Goal: Feedback & Contribution: Submit feedback/report problem

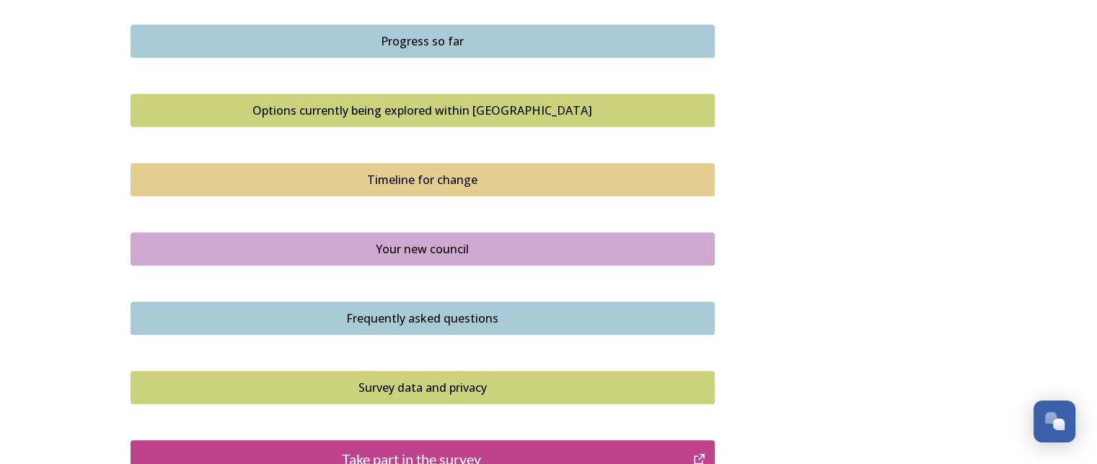
scroll to position [1082, 0]
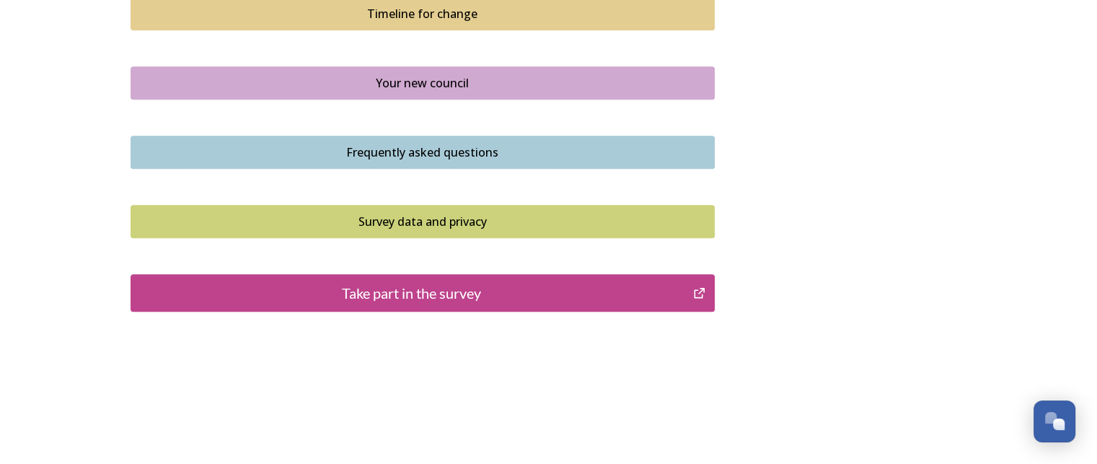
click at [418, 289] on div "Take part in the survey" at bounding box center [411, 293] width 547 height 22
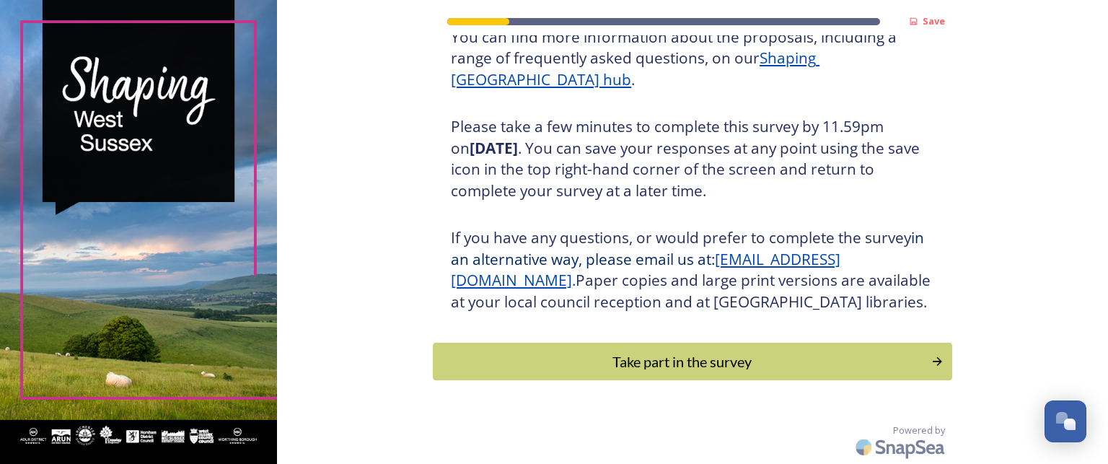
scroll to position [228, 0]
click at [708, 364] on div "Take part in the survey" at bounding box center [683, 362] width 488 height 22
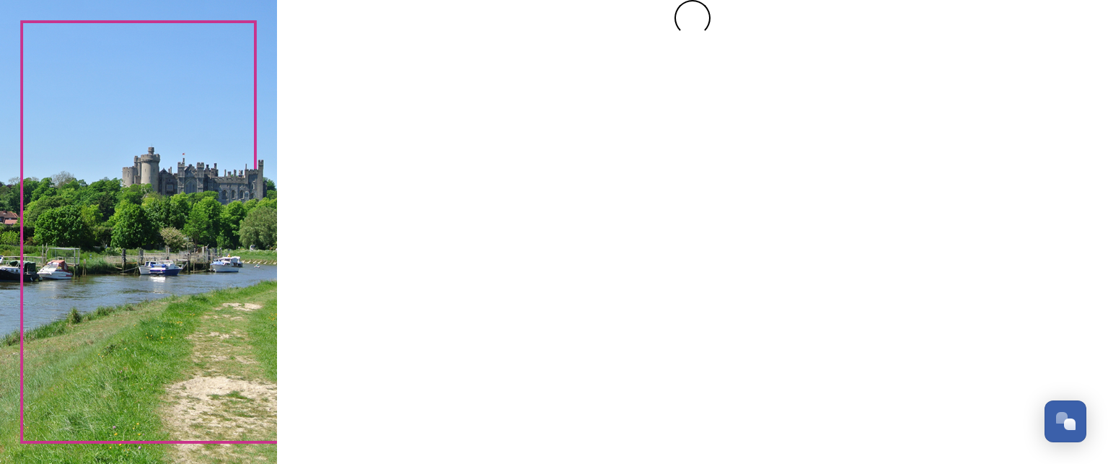
scroll to position [0, 0]
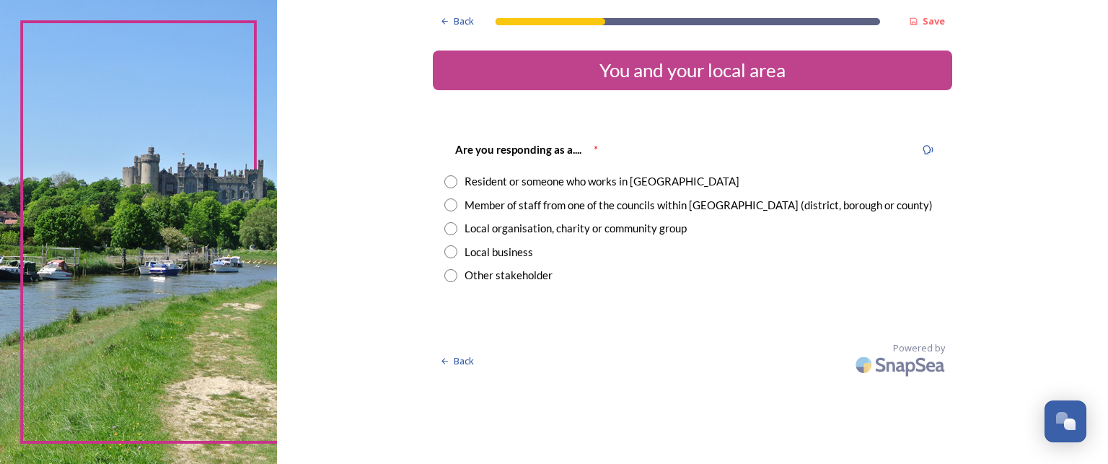
click at [449, 182] on input "radio" at bounding box center [450, 181] width 13 height 13
radio input "true"
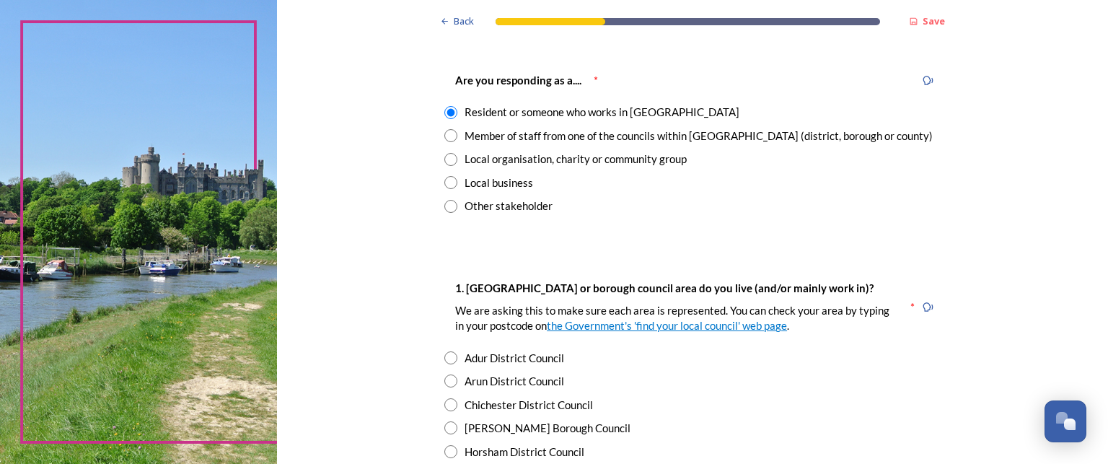
scroll to position [216, 0]
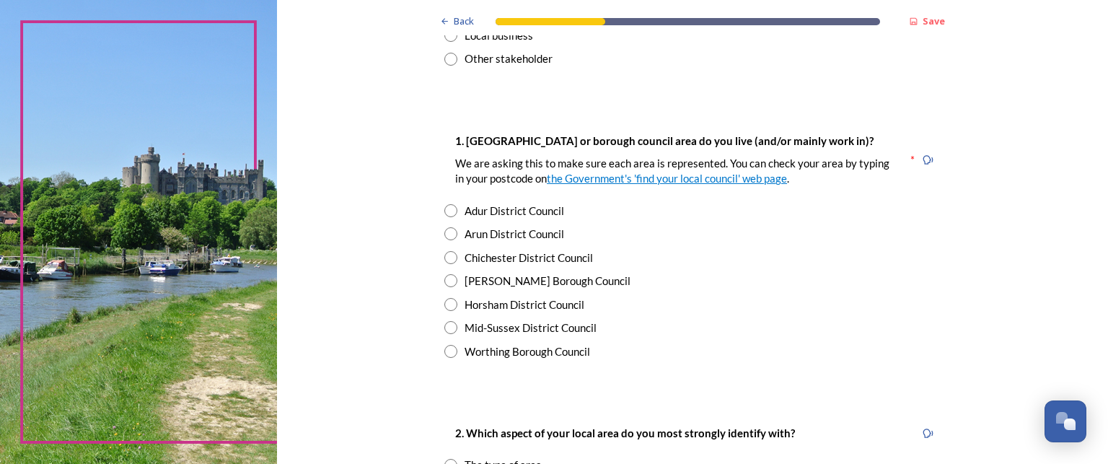
click at [453, 255] on div "Chichester District Council" at bounding box center [692, 258] width 496 height 17
radio input "true"
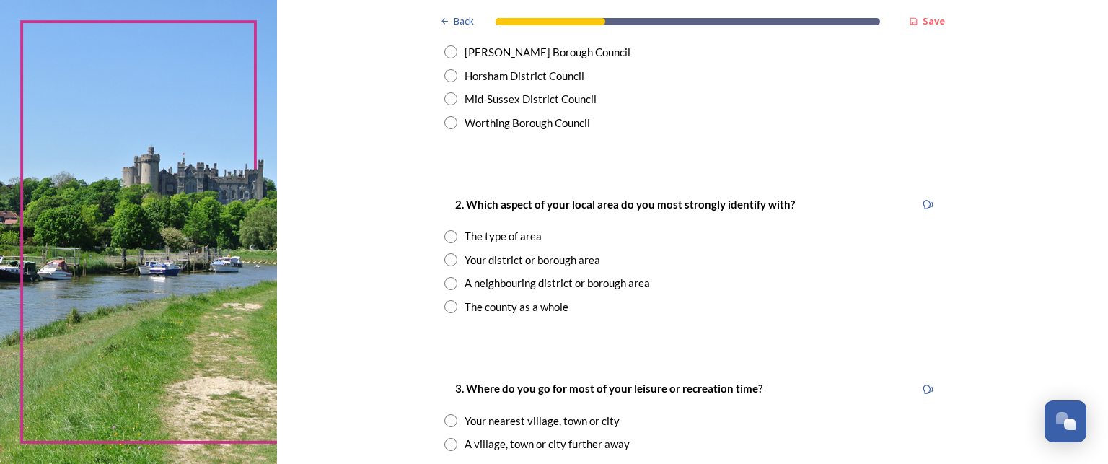
scroll to position [505, 0]
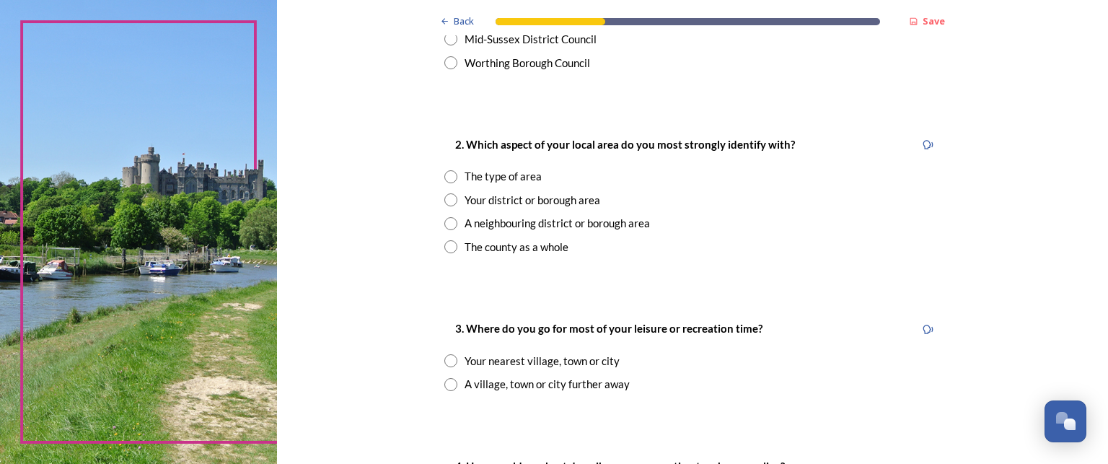
click at [444, 177] on input "radio" at bounding box center [450, 176] width 13 height 13
radio input "true"
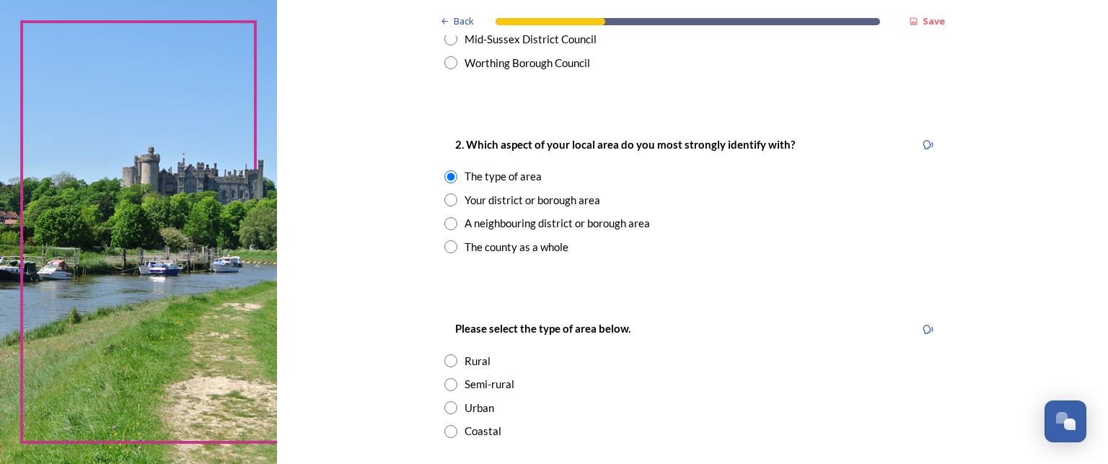
click at [444, 431] on input "radio" at bounding box center [450, 431] width 13 height 13
radio input "true"
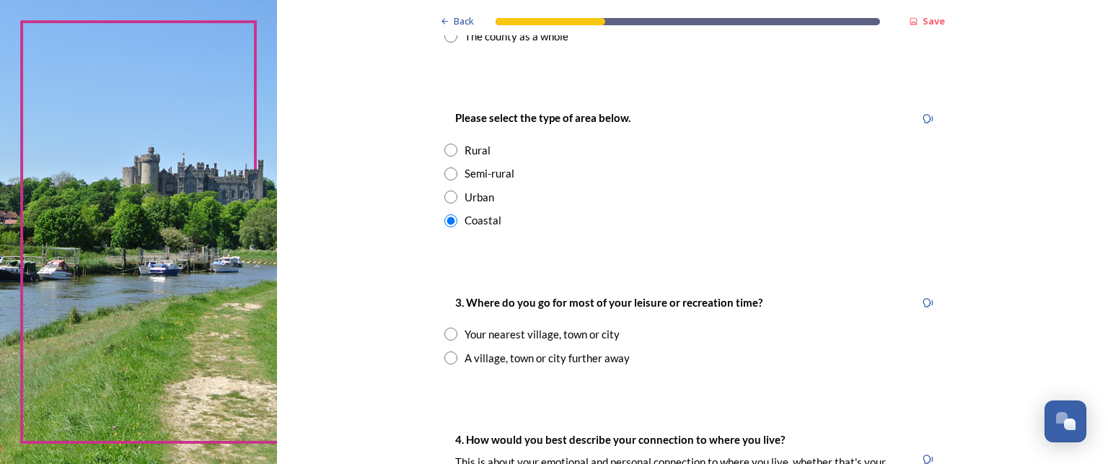
scroll to position [721, 0]
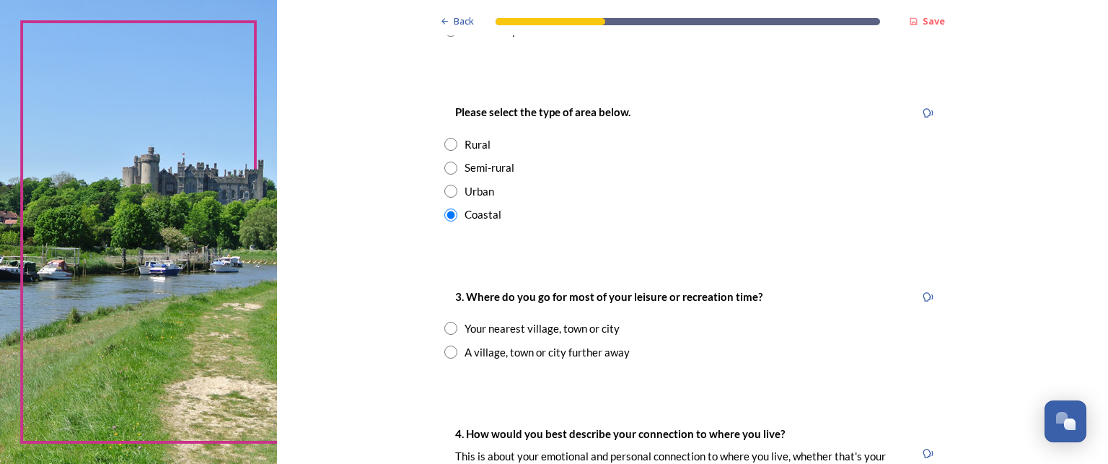
click at [447, 328] on input "radio" at bounding box center [450, 328] width 13 height 13
radio input "true"
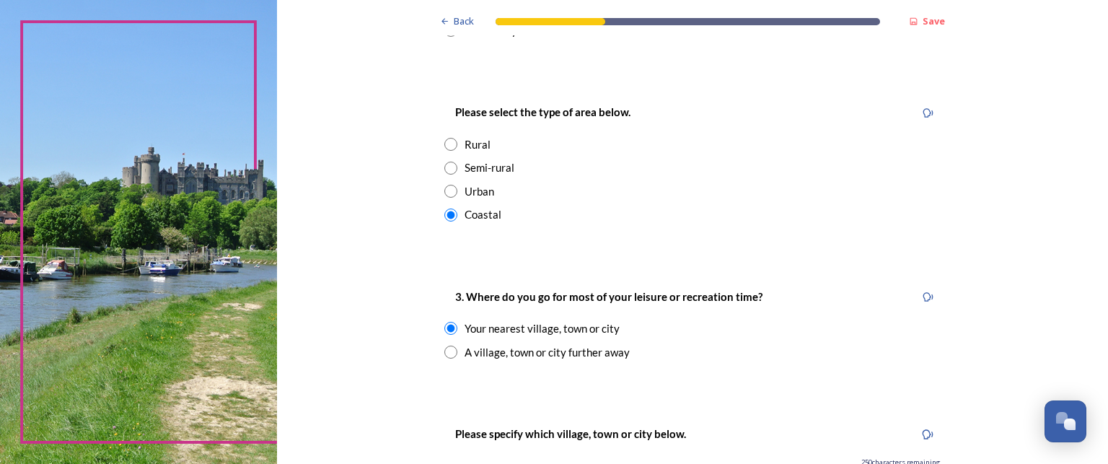
scroll to position [938, 0]
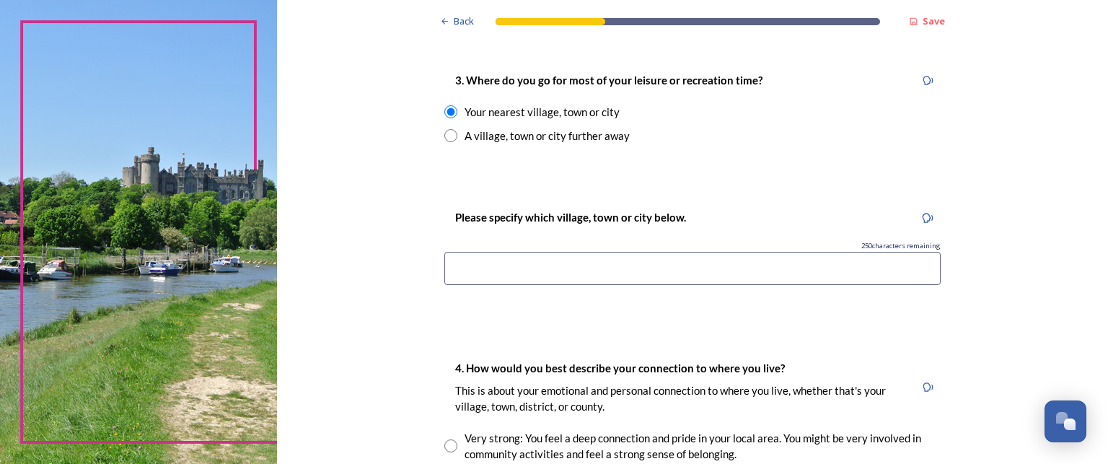
click at [510, 266] on input at bounding box center [692, 268] width 496 height 33
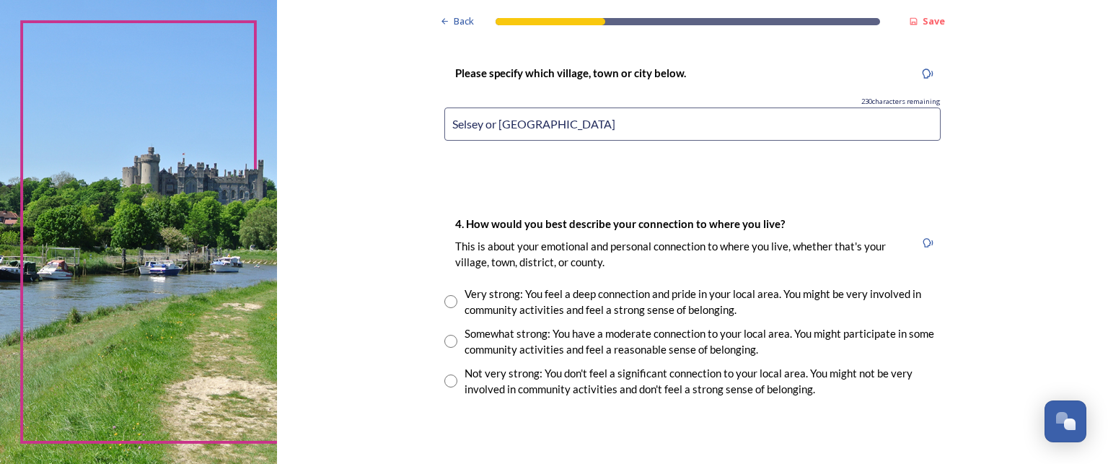
click at [485, 126] on input "Selsey or Chichester" at bounding box center [692, 123] width 496 height 33
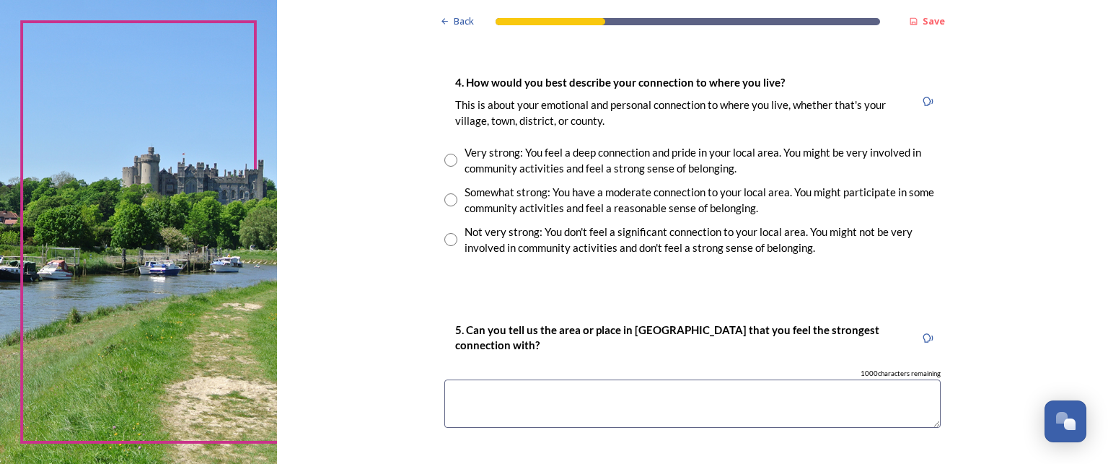
scroll to position [1226, 0]
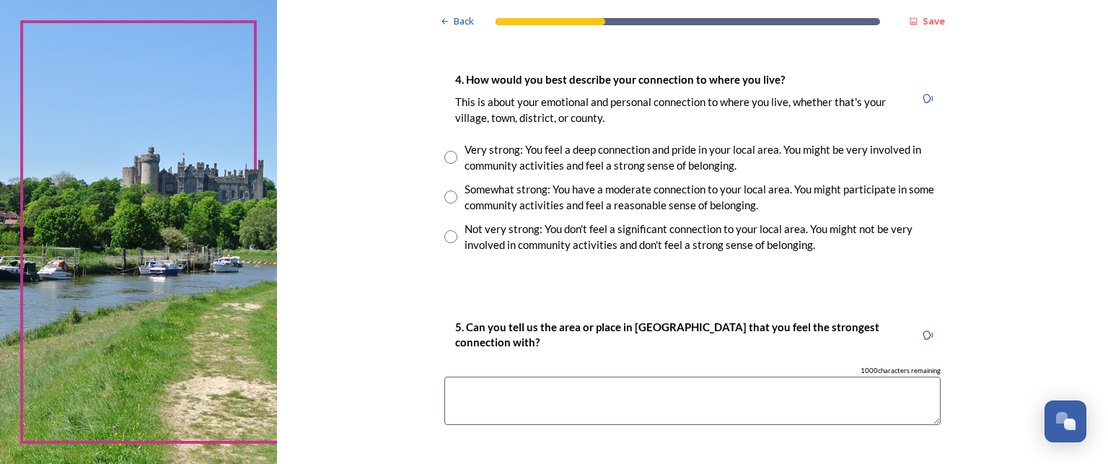
type input "Selsey and Chichester"
click at [444, 196] on input "radio" at bounding box center [450, 196] width 13 height 13
radio input "true"
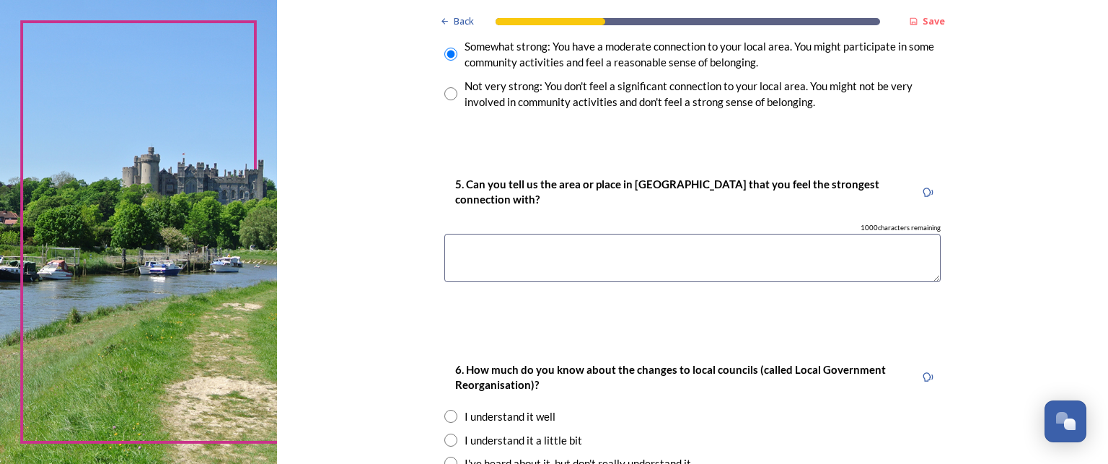
scroll to position [1371, 0]
click at [447, 250] on textarea at bounding box center [692, 256] width 496 height 48
click at [460, 250] on textarea at bounding box center [692, 256] width 496 height 48
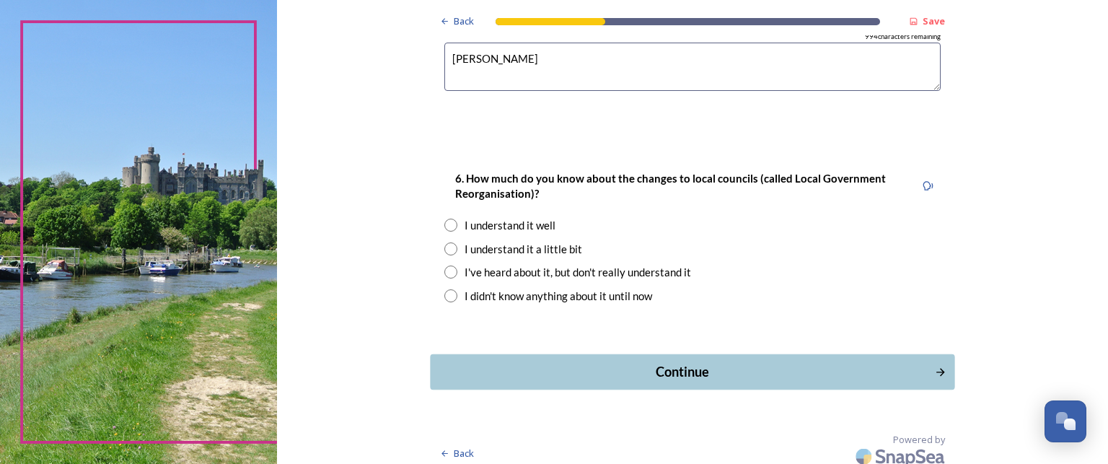
scroll to position [1569, 0]
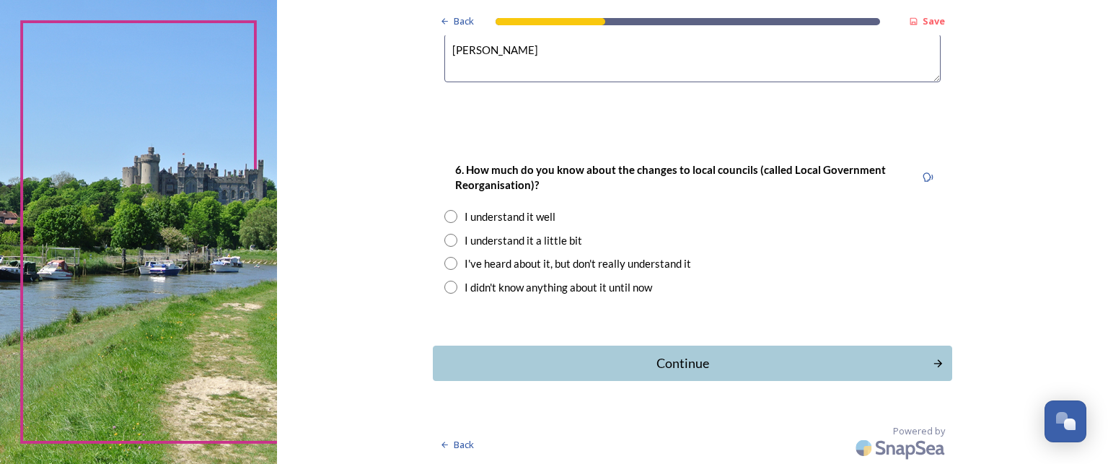
type textarea "Selsey"
click at [444, 239] on input "radio" at bounding box center [450, 240] width 13 height 13
radio input "true"
click at [684, 358] on div "Continue" at bounding box center [683, 362] width 488 height 19
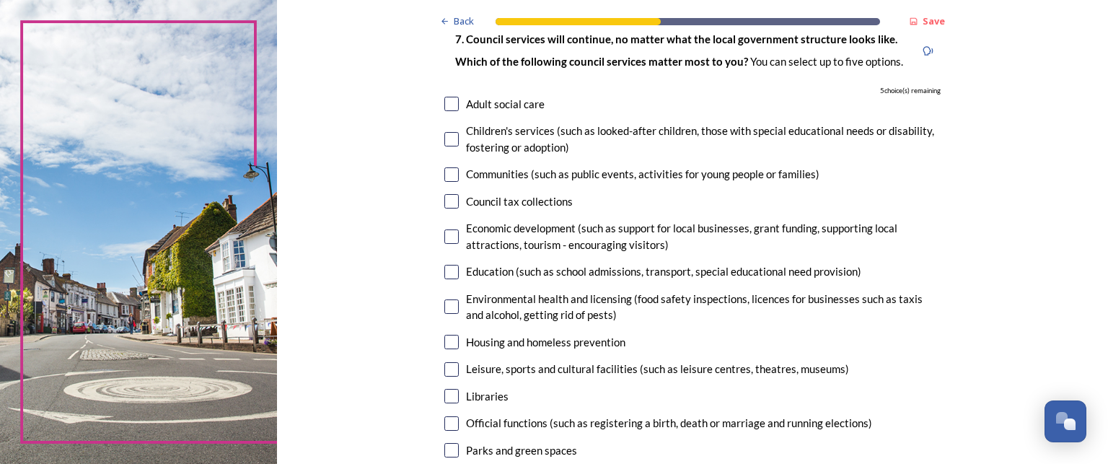
scroll to position [144, 0]
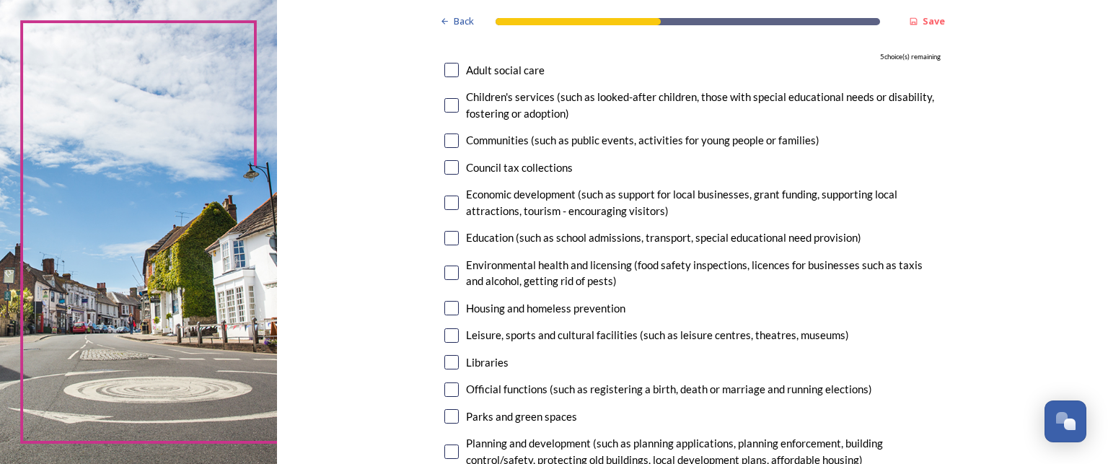
click at [444, 198] on input "checkbox" at bounding box center [451, 202] width 14 height 14
checkbox input "true"
click at [449, 138] on input "checkbox" at bounding box center [451, 140] width 14 height 14
checkbox input "true"
click at [444, 277] on input "checkbox" at bounding box center [451, 272] width 14 height 14
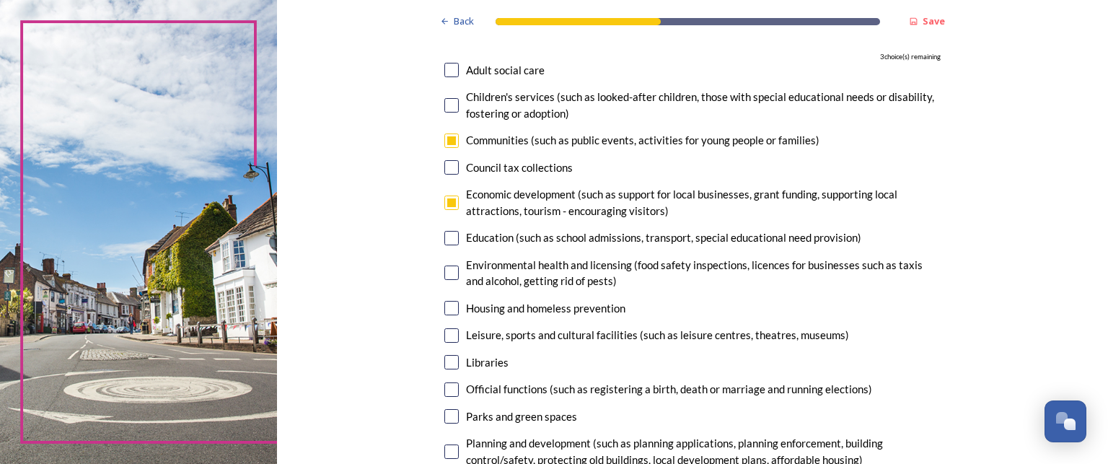
checkbox input "true"
click at [444, 335] on input "checkbox" at bounding box center [451, 335] width 14 height 14
checkbox input "true"
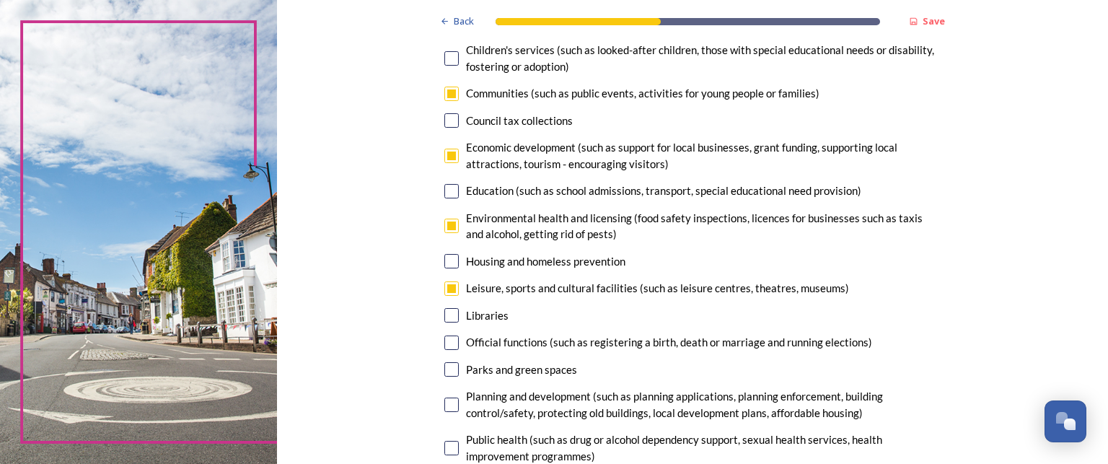
scroll to position [216, 0]
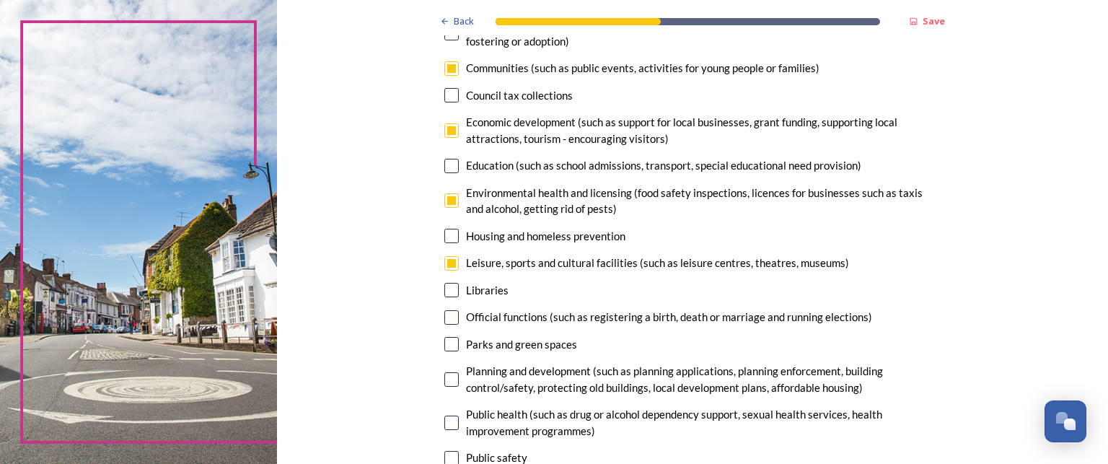
click at [444, 286] on input "checkbox" at bounding box center [451, 290] width 14 height 14
checkbox input "true"
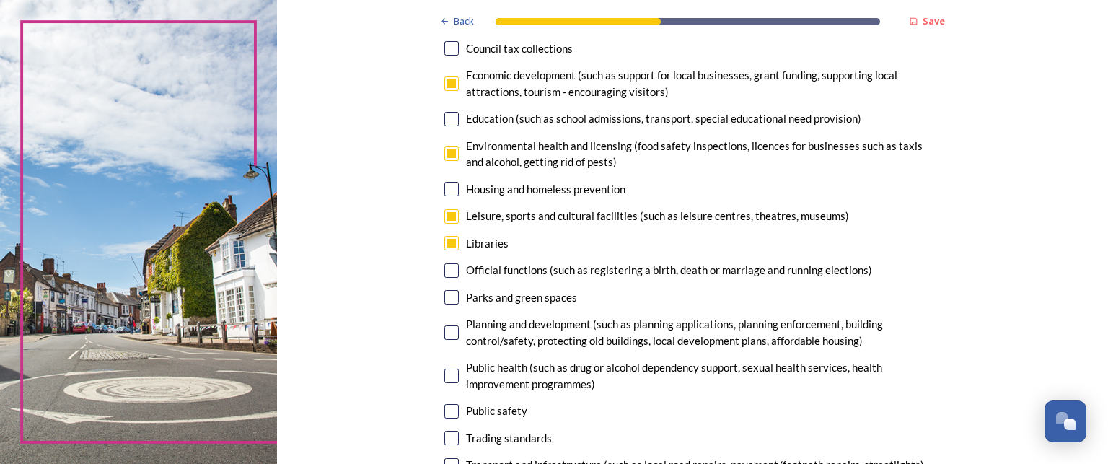
scroll to position [289, 0]
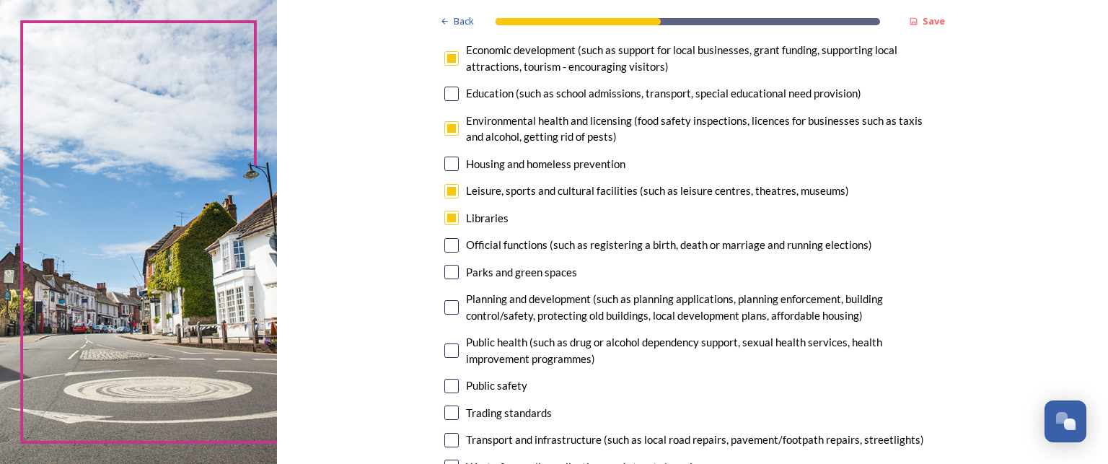
click at [452, 271] on input "checkbox" at bounding box center [451, 272] width 14 height 14
checkbox input "false"
click at [444, 310] on input "checkbox" at bounding box center [451, 307] width 14 height 14
checkbox input "false"
click at [447, 273] on input "checkbox" at bounding box center [451, 272] width 14 height 14
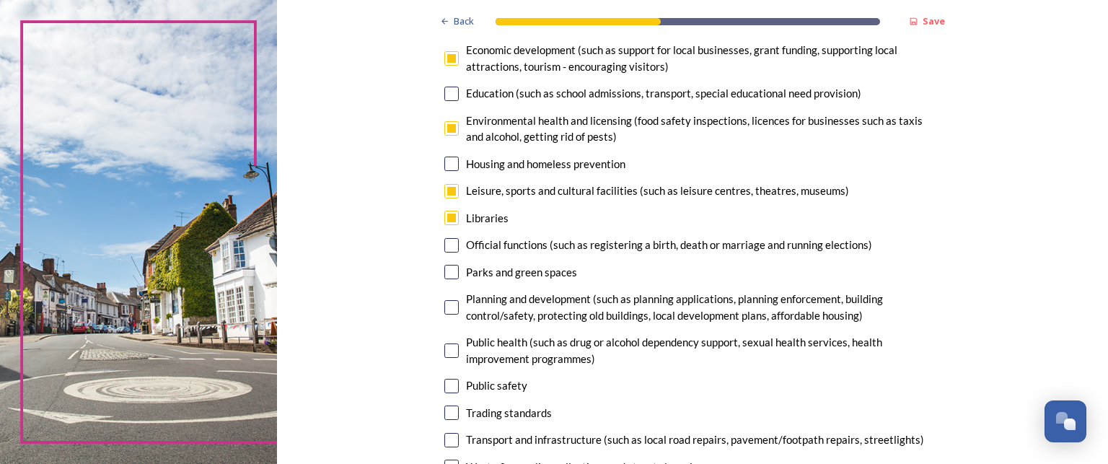
click at [447, 273] on input "checkbox" at bounding box center [451, 272] width 14 height 14
checkbox input "false"
click at [449, 216] on input "checkbox" at bounding box center [451, 218] width 14 height 14
checkbox input "false"
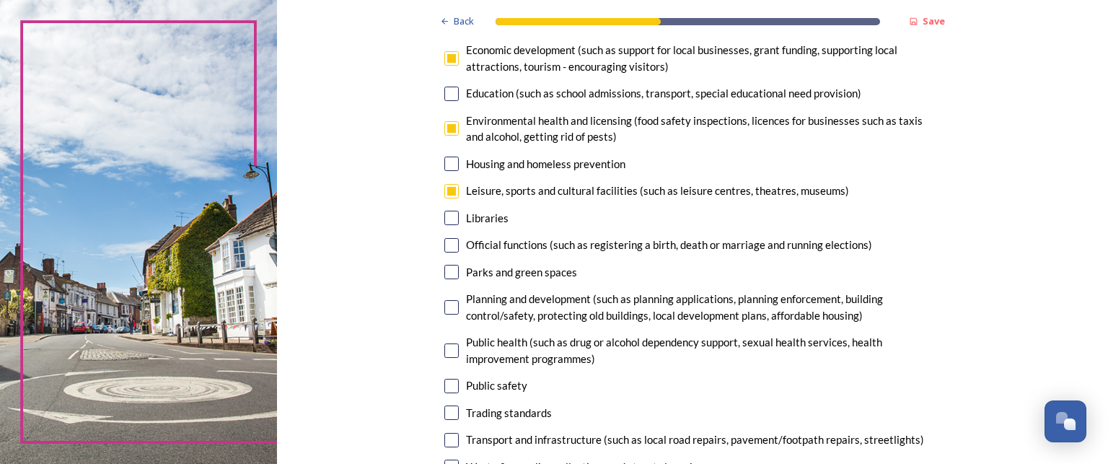
click at [449, 273] on input "checkbox" at bounding box center [451, 272] width 14 height 14
checkbox input "true"
click at [445, 192] on input "checkbox" at bounding box center [451, 191] width 14 height 14
checkbox input "false"
click at [444, 301] on input "checkbox" at bounding box center [451, 307] width 14 height 14
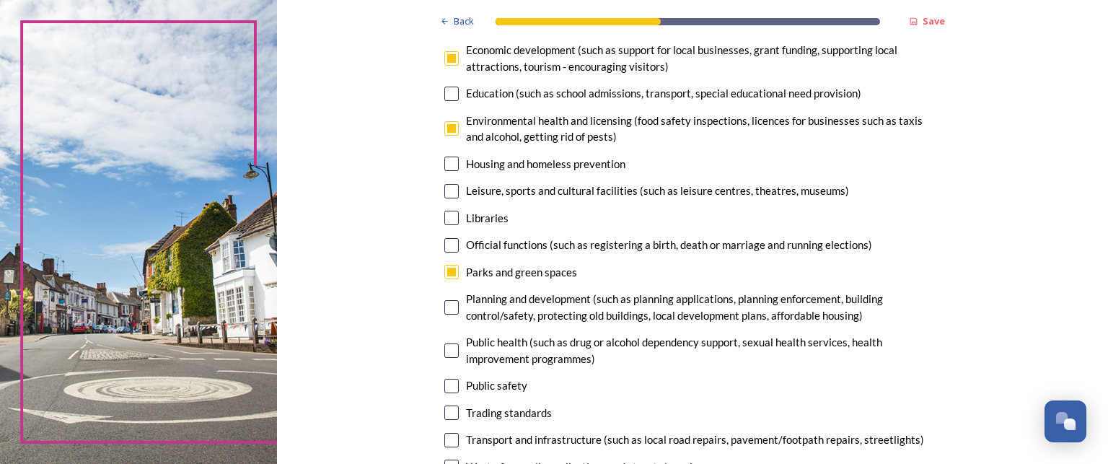
checkbox input "true"
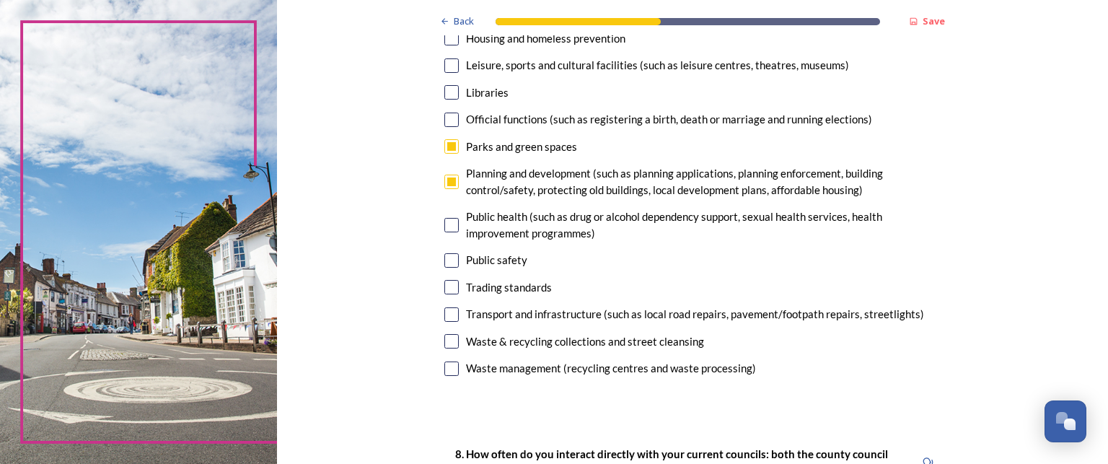
scroll to position [433, 0]
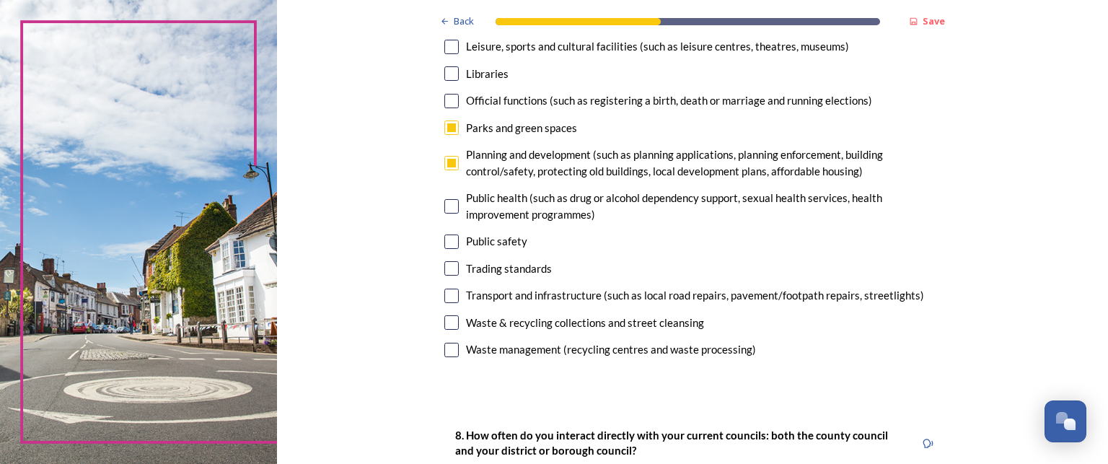
click at [447, 296] on input "checkbox" at bounding box center [451, 296] width 14 height 14
checkbox input "false"
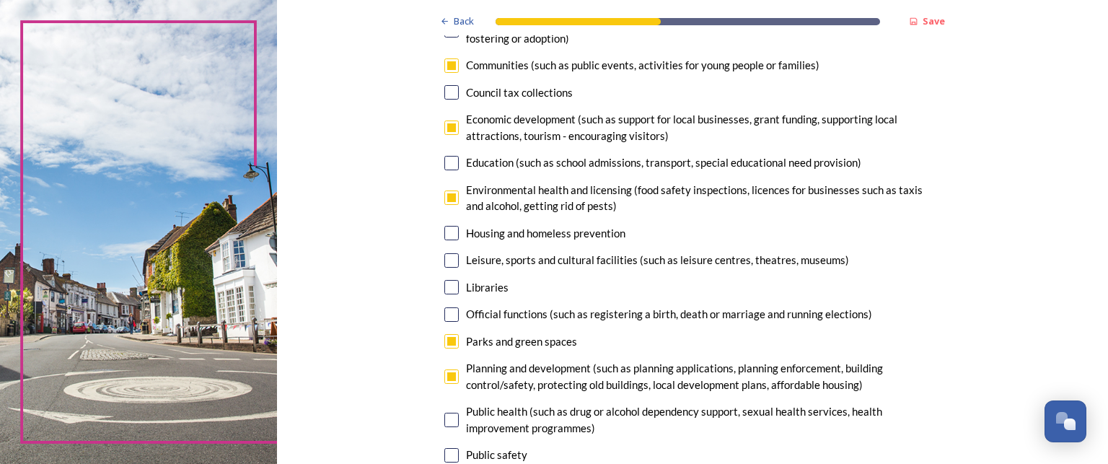
scroll to position [144, 0]
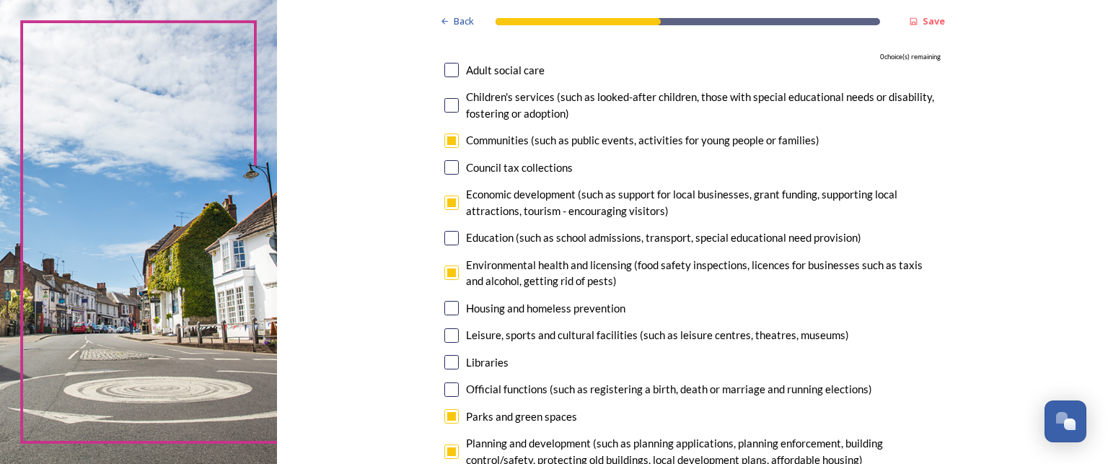
click at [448, 144] on input "checkbox" at bounding box center [451, 140] width 14 height 14
checkbox input "false"
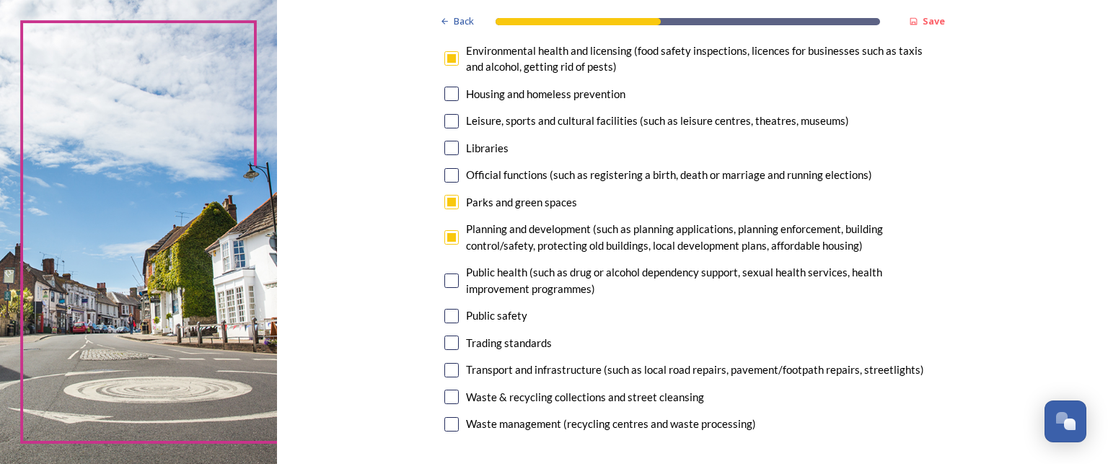
scroll to position [361, 0]
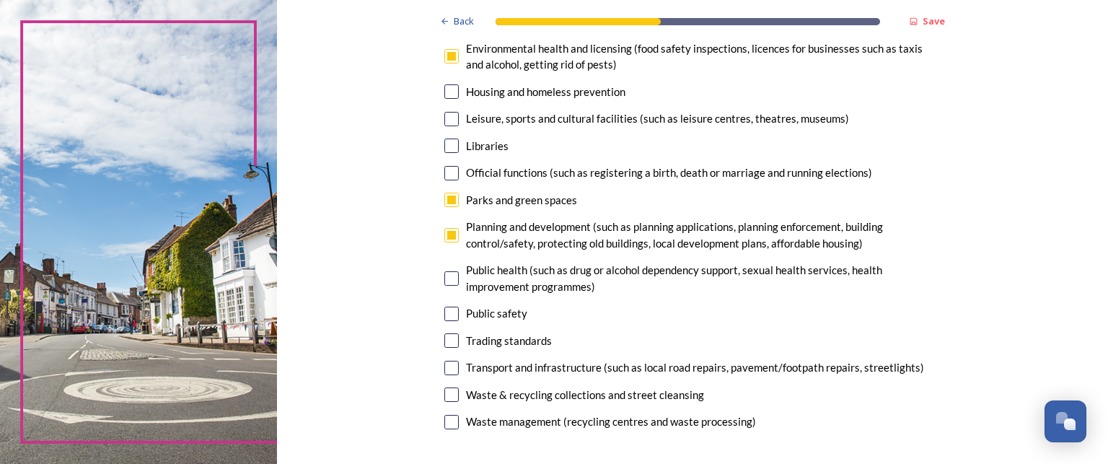
click at [447, 363] on input "checkbox" at bounding box center [451, 368] width 14 height 14
checkbox input "true"
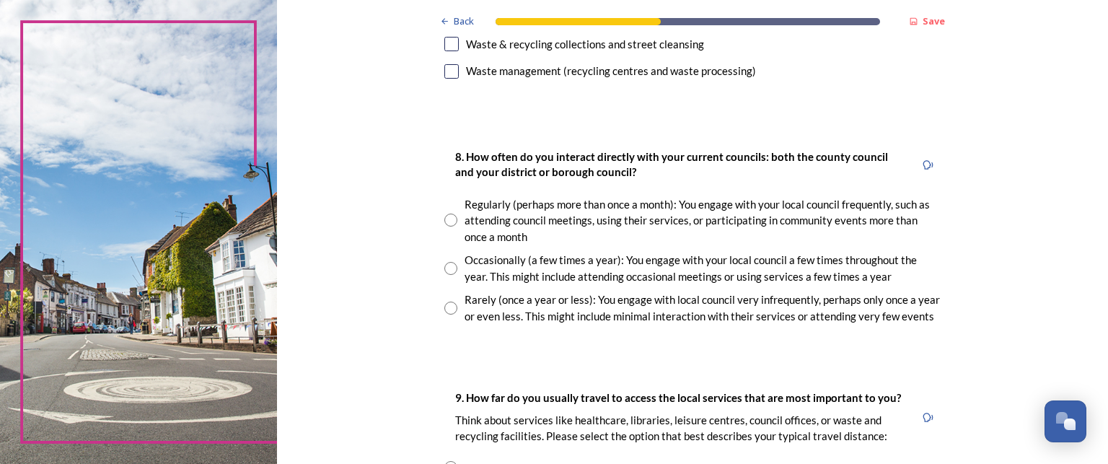
scroll to position [721, 0]
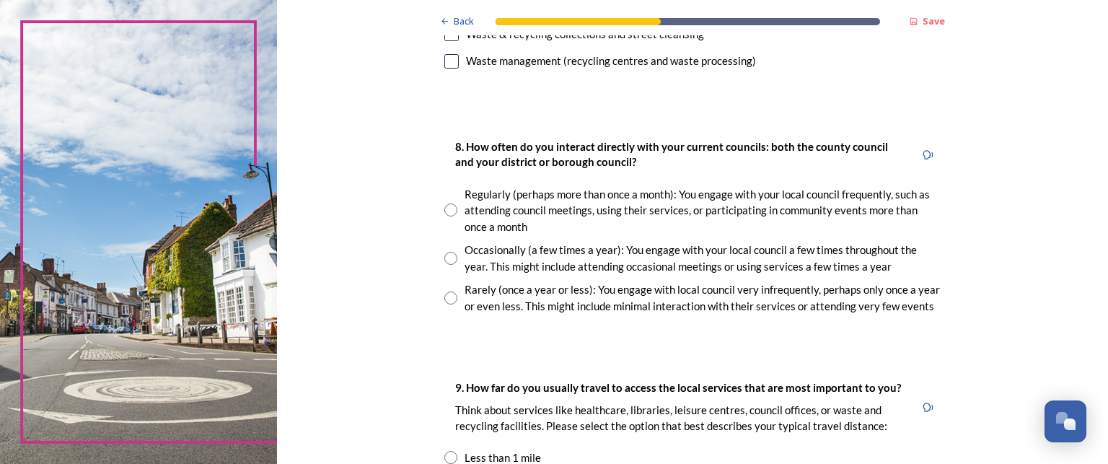
click at [444, 296] on input "radio" at bounding box center [450, 297] width 13 height 13
radio input "true"
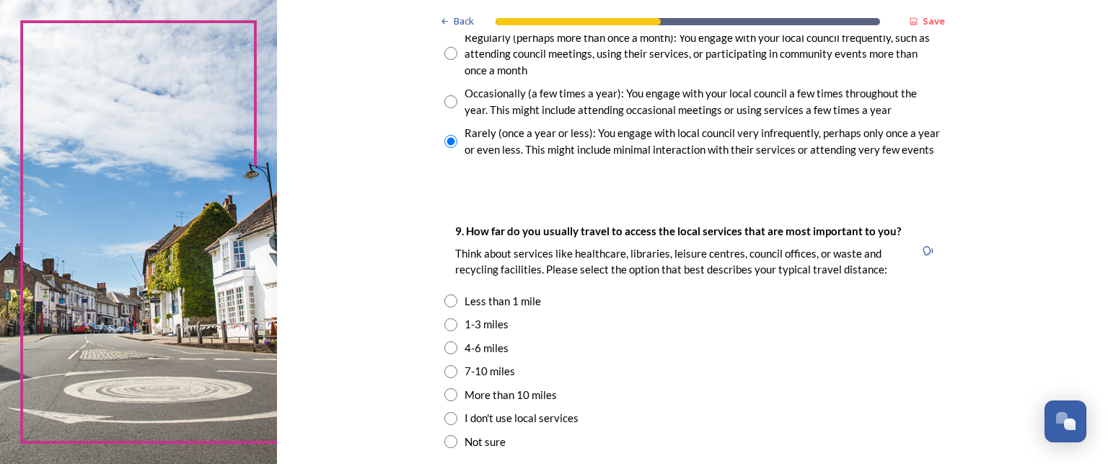
scroll to position [938, 0]
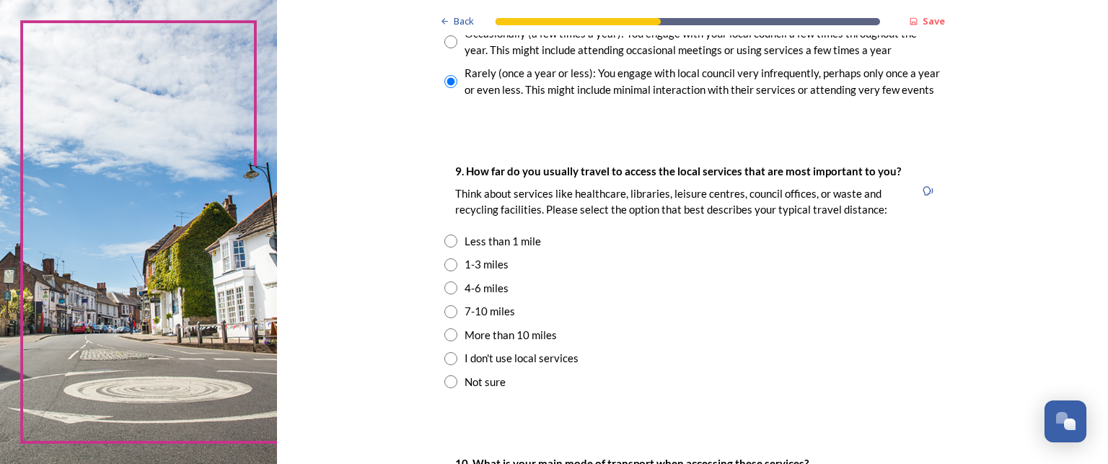
click at [444, 311] on input "radio" at bounding box center [450, 311] width 13 height 13
radio input "true"
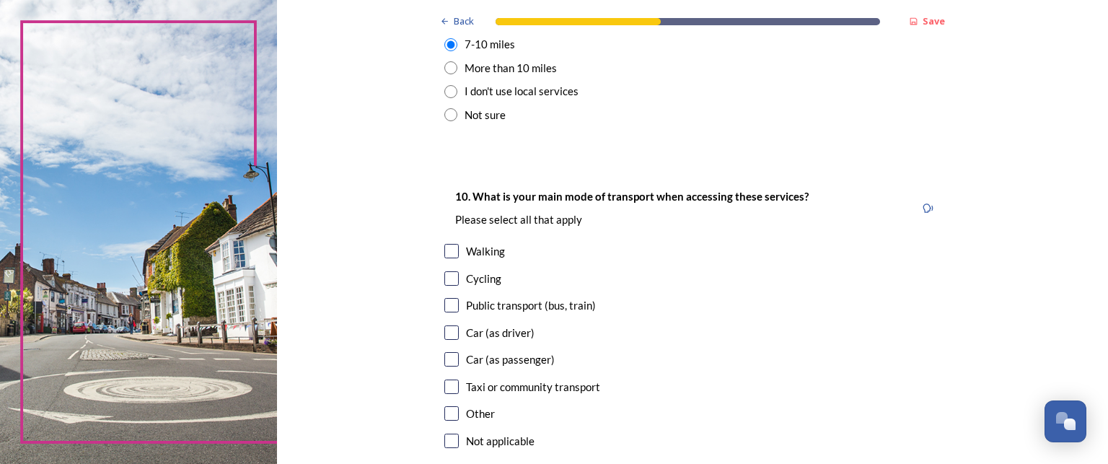
scroll to position [1298, 0]
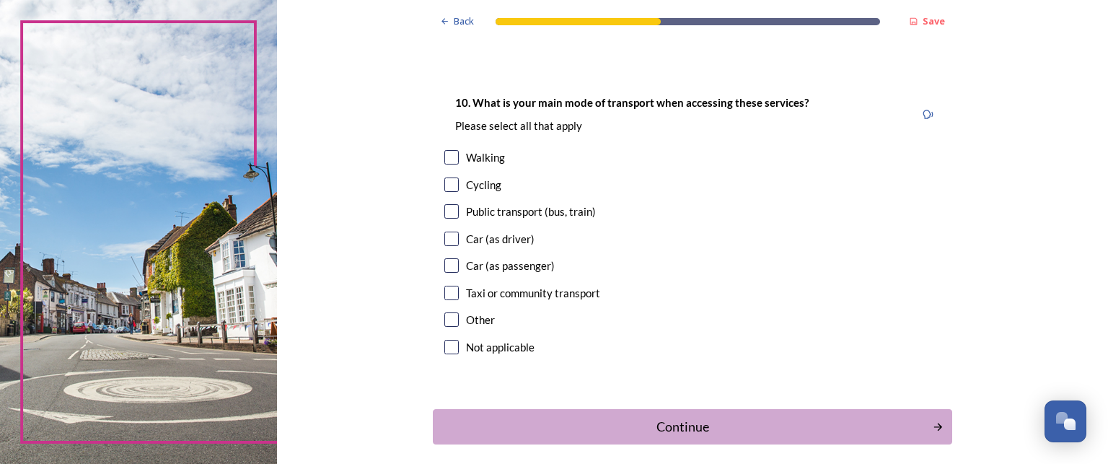
click at [449, 241] on input "checkbox" at bounding box center [451, 239] width 14 height 14
checkbox input "true"
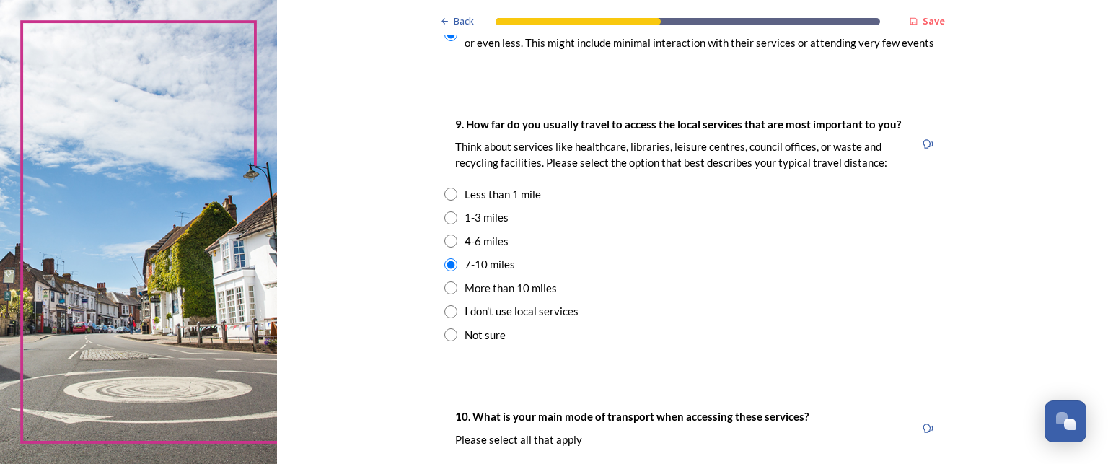
scroll to position [1010, 0]
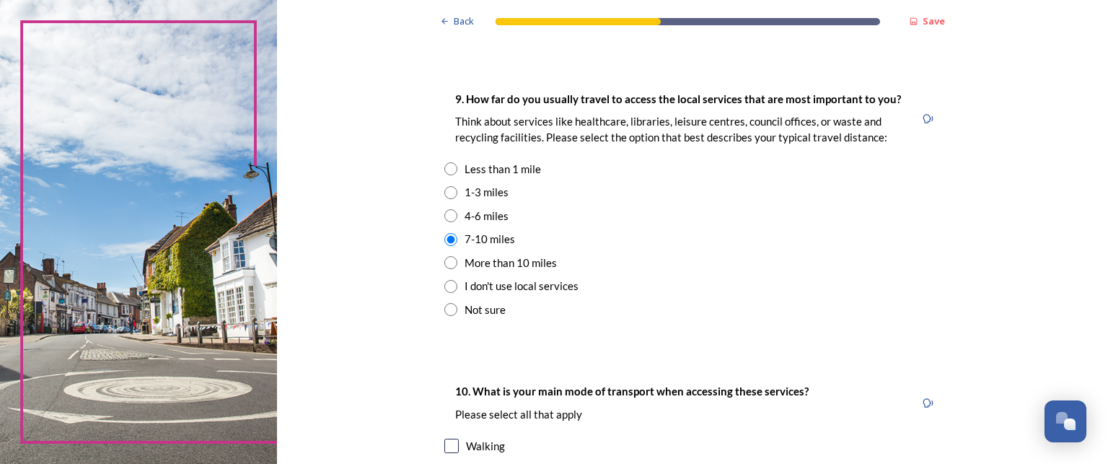
click at [445, 218] on input "radio" at bounding box center [450, 215] width 13 height 13
radio input "true"
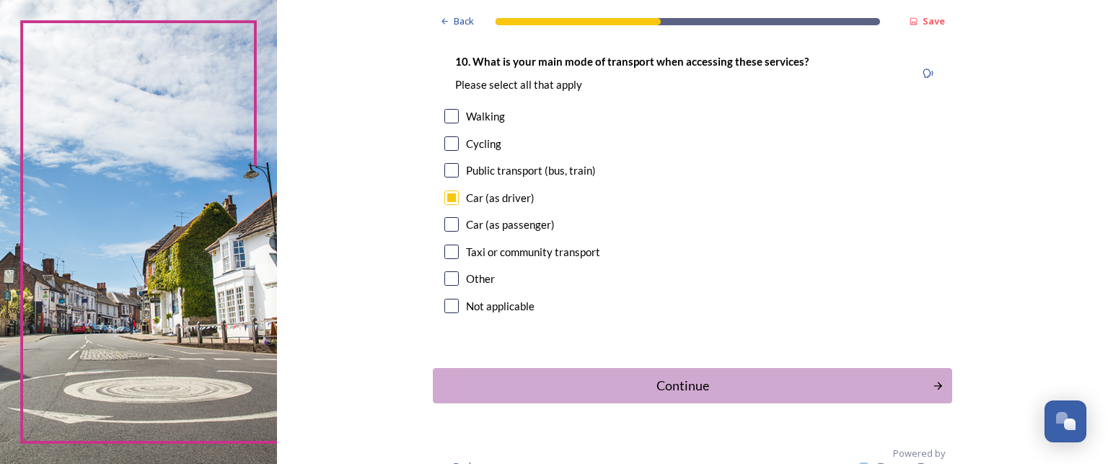
scroll to position [1362, 0]
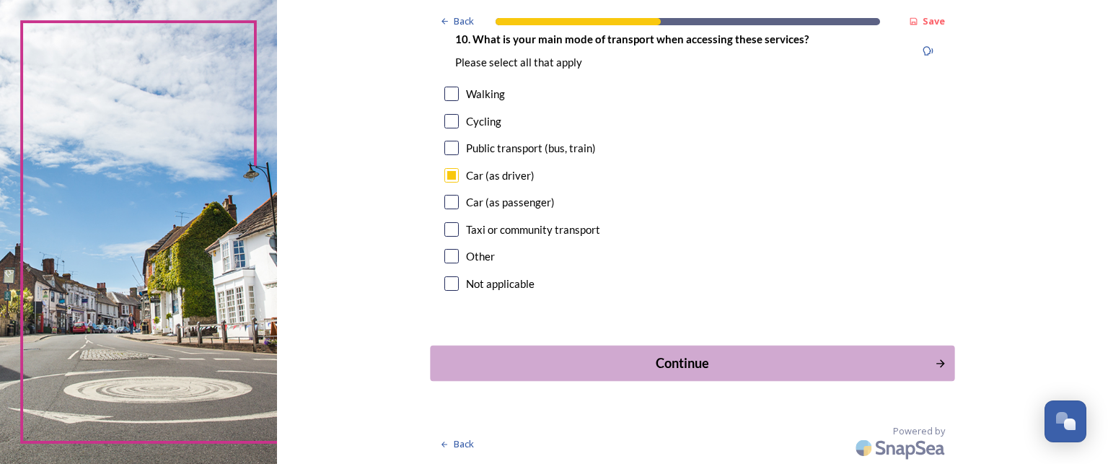
click at [719, 370] on div "Continue" at bounding box center [683, 362] width 488 height 19
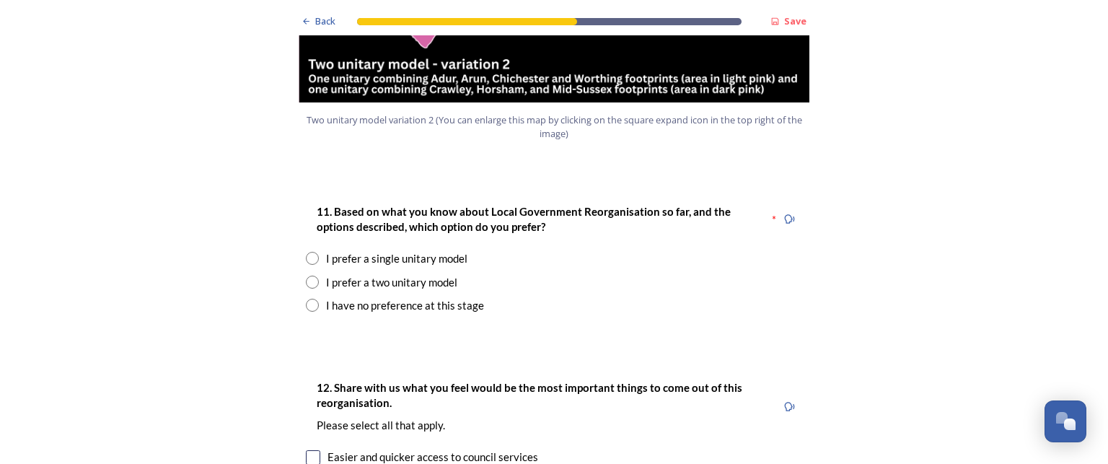
scroll to position [1875, 0]
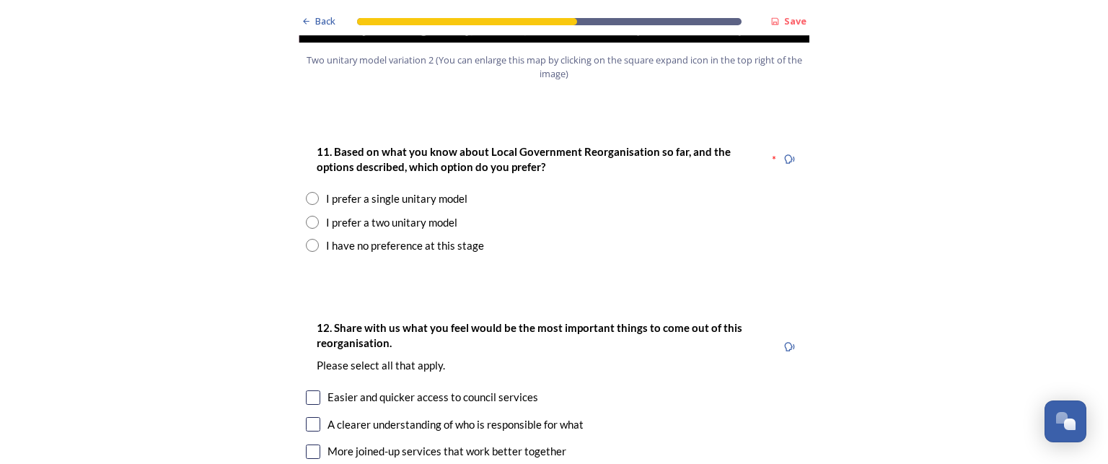
click at [306, 216] on input "radio" at bounding box center [312, 222] width 13 height 13
radio input "true"
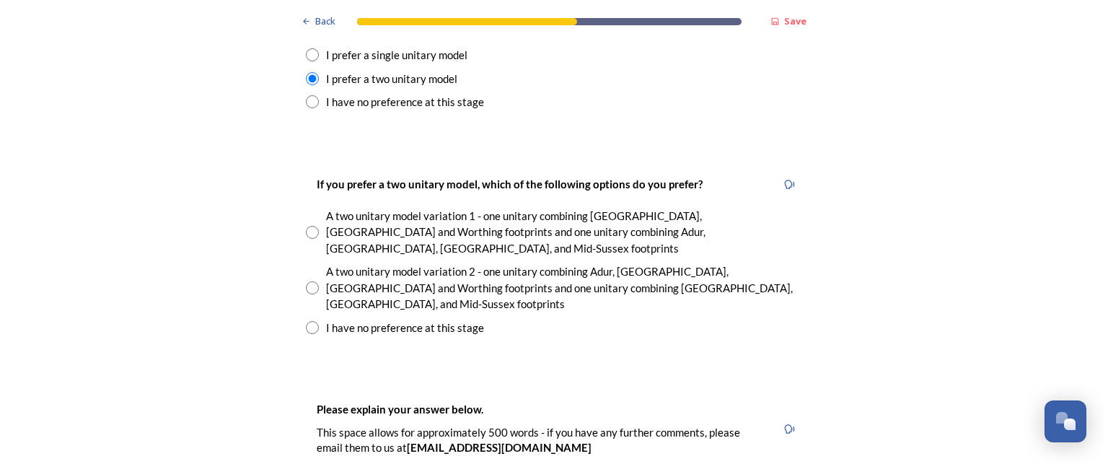
scroll to position [2020, 0]
click at [306, 281] on input "radio" at bounding box center [312, 287] width 13 height 13
radio input "true"
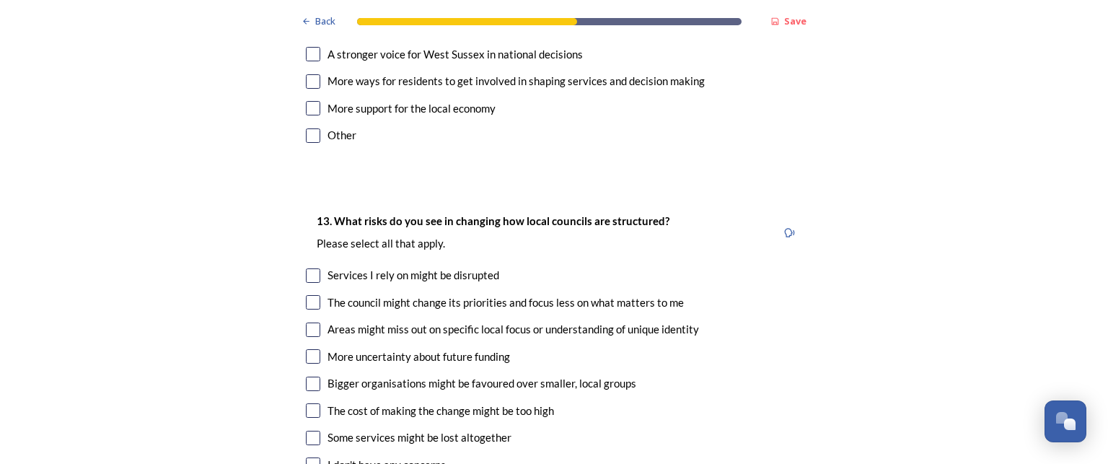
scroll to position [2957, 0]
